Goal: Ask a question

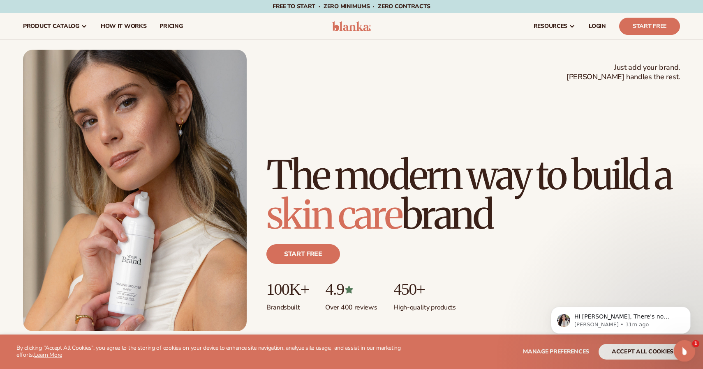
click at [687, 345] on div "Open Intercom Messenger" at bounding box center [682, 350] width 27 height 27
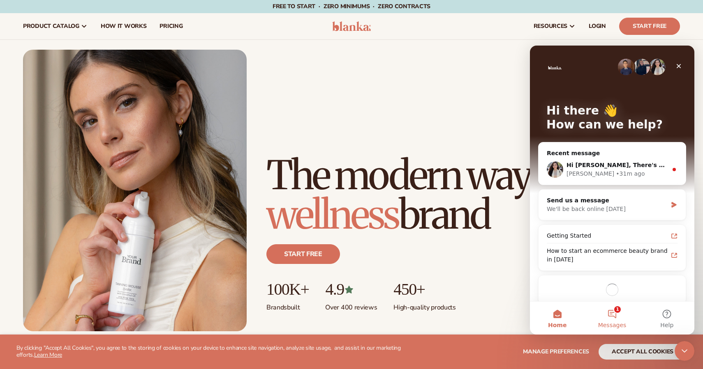
click at [610, 317] on button "1 Messages" at bounding box center [611, 318] width 55 height 33
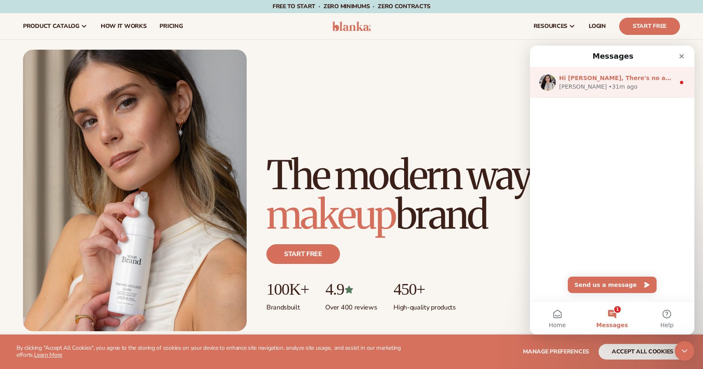
click at [620, 74] on div "Hi [PERSON_NAME], There's no additional charge for keeping your inventory in ou…" at bounding box center [617, 78] width 116 height 9
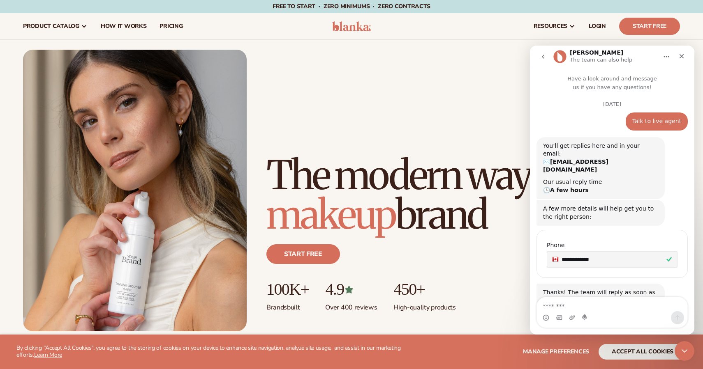
scroll to position [1, 0]
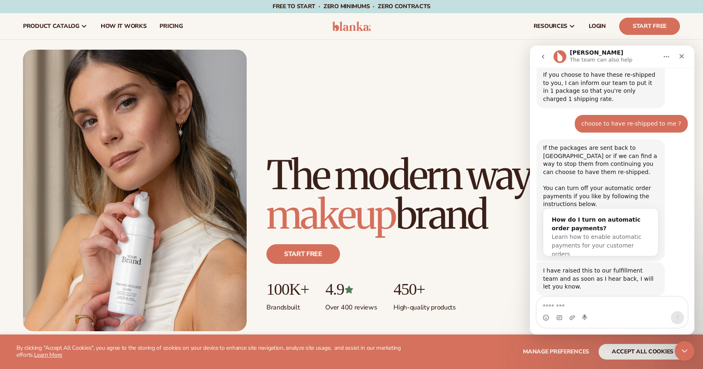
click at [572, 306] on textarea "Message…" at bounding box center [612, 304] width 150 height 14
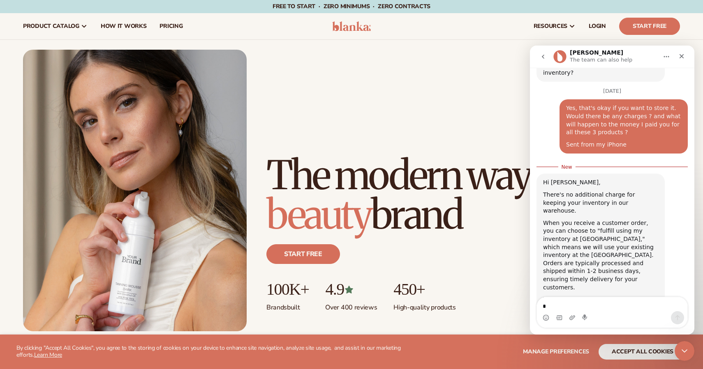
scroll to position [2907, 0]
type textarea "**********"
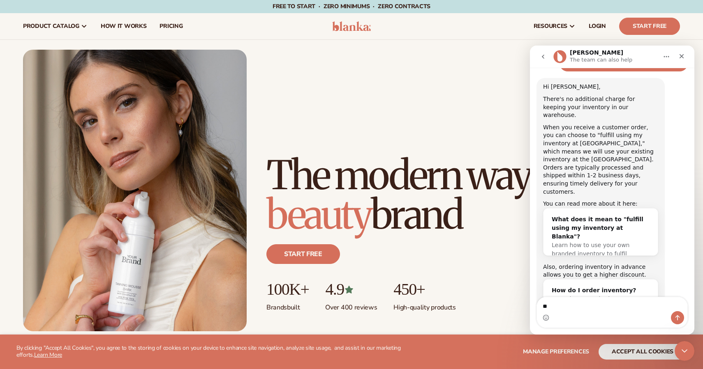
scroll to position [2992, 0]
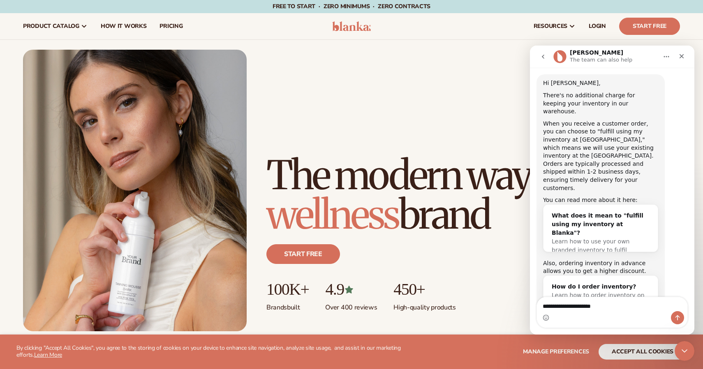
type textarea "**********"
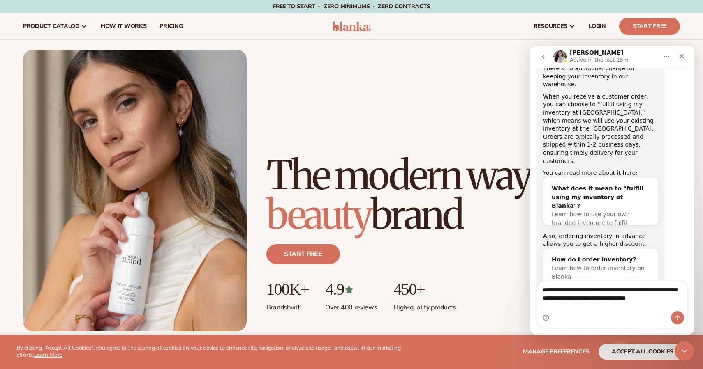
scroll to position [3028, 0]
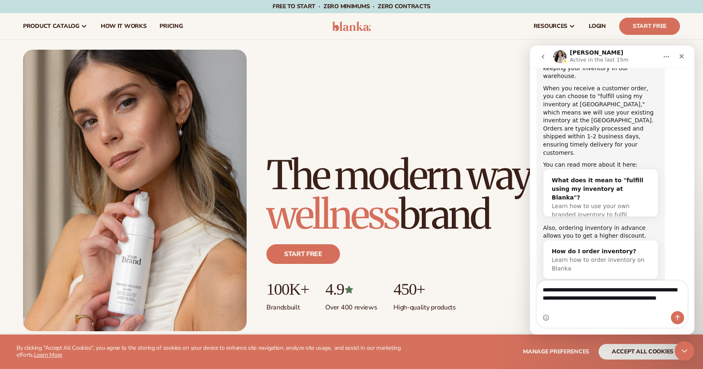
type textarea "**********"
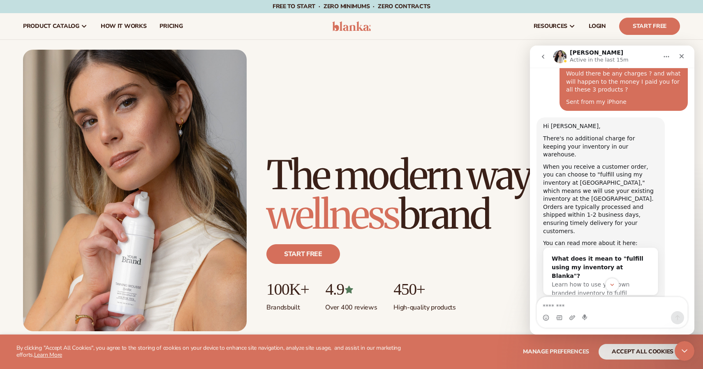
scroll to position [2953, 0]
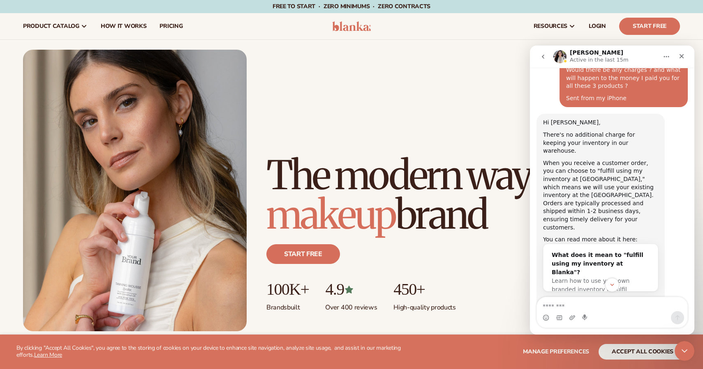
click at [594, 322] on div "How do I order inventory?" at bounding box center [600, 326] width 98 height 9
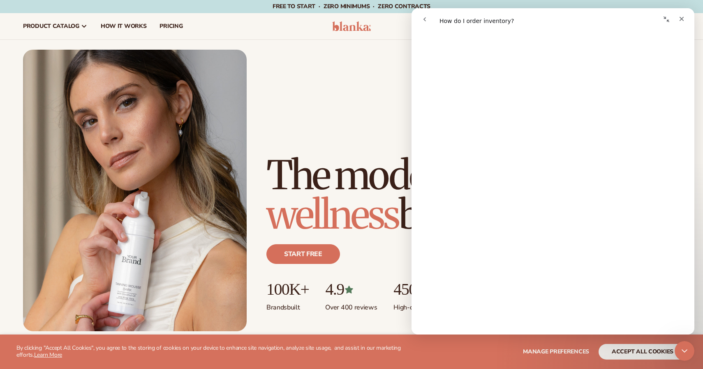
scroll to position [48, 0]
click at [422, 21] on icon "go back" at bounding box center [424, 19] width 7 height 7
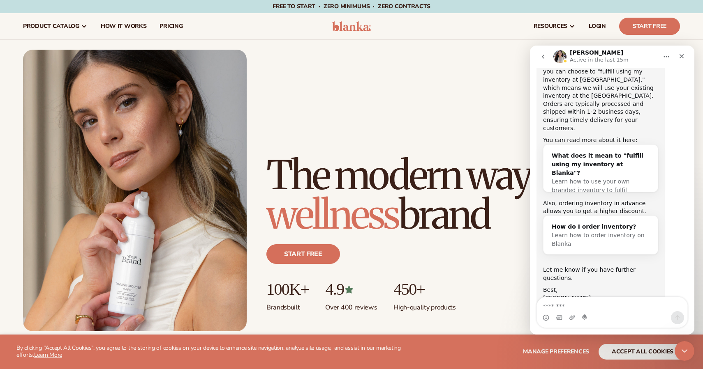
scroll to position [3054, 0]
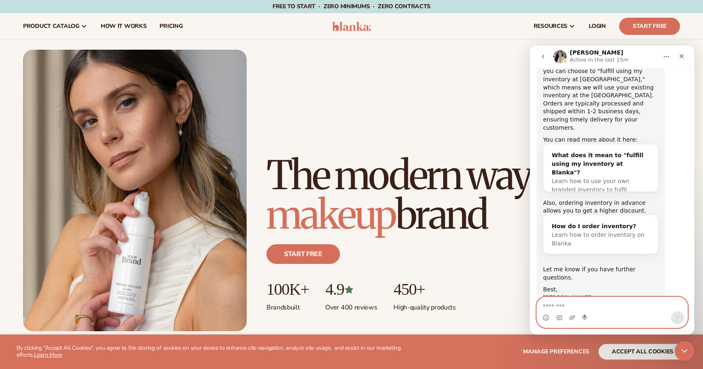
click at [573, 305] on textarea "Message…" at bounding box center [612, 304] width 150 height 14
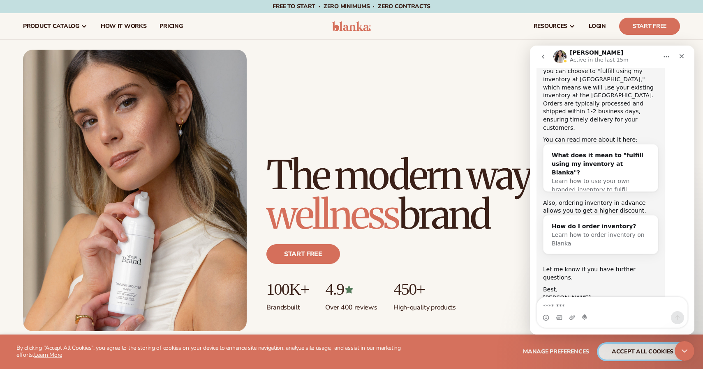
click at [635, 350] on button "accept all cookies" at bounding box center [642, 352] width 88 height 16
